Goal: Navigation & Orientation: Find specific page/section

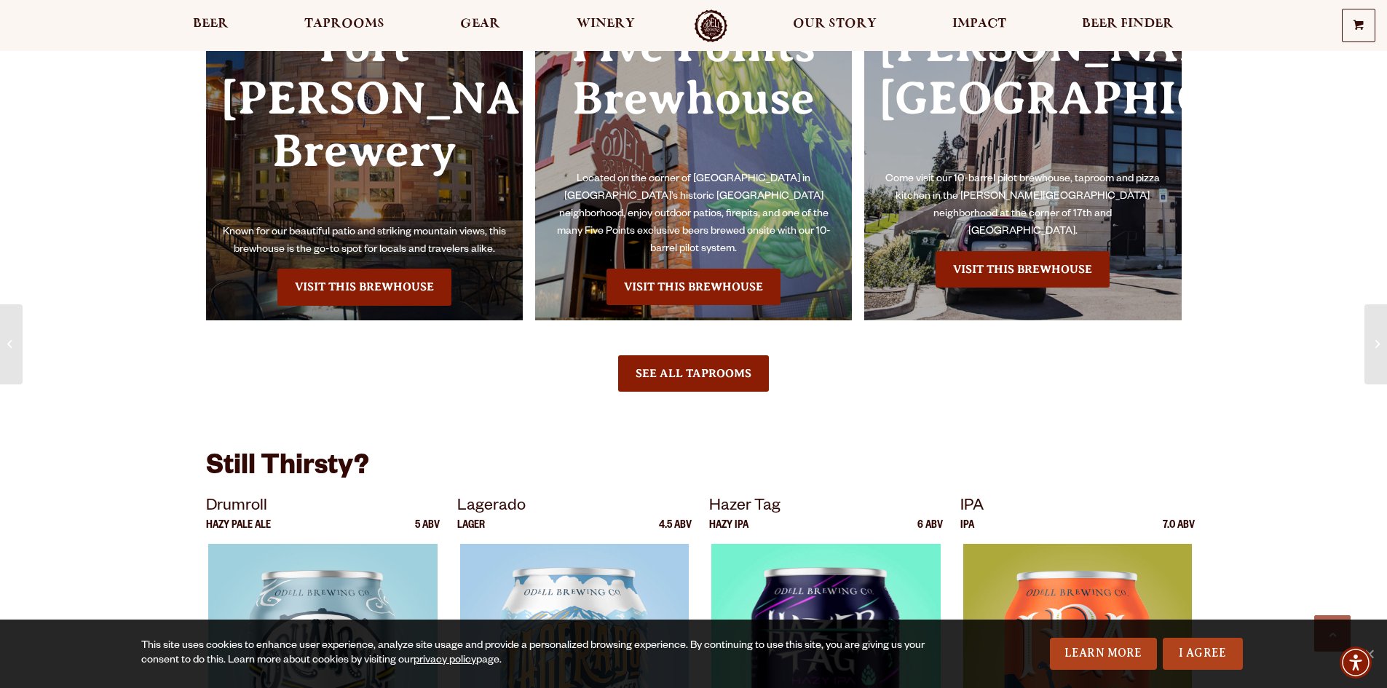
scroll to position [1892, 0]
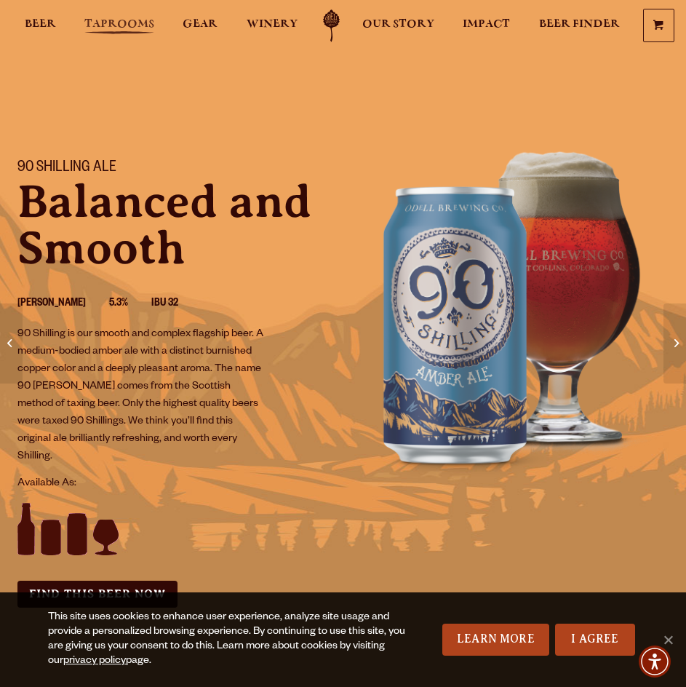
click at [87, 18] on span "Taprooms" at bounding box center [119, 24] width 70 height 12
